Goal: Transaction & Acquisition: Purchase product/service

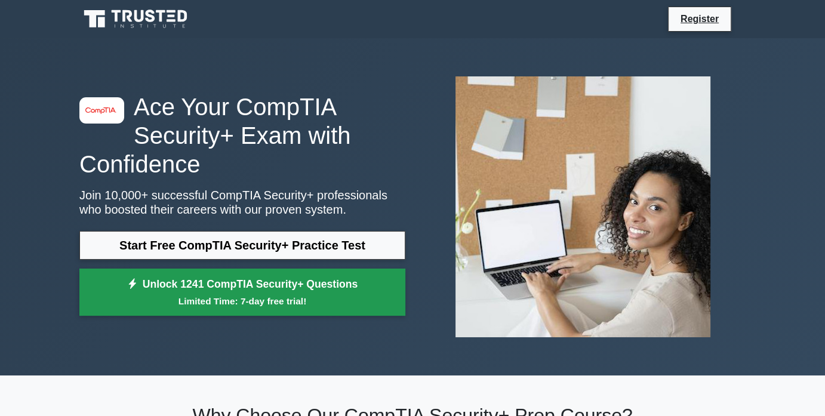
click at [287, 286] on link "Unlock 1241 CompTIA Security+ Questions Limited Time: 7-day free trial!" at bounding box center [242, 293] width 326 height 48
